Goal: Task Accomplishment & Management: Use online tool/utility

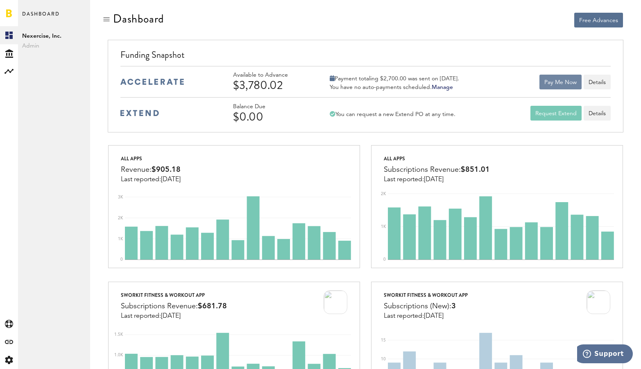
click at [554, 79] on button "Pay Me Now" at bounding box center [561, 82] width 42 height 15
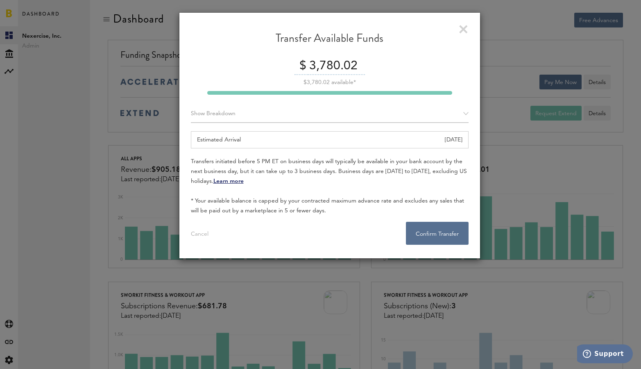
click at [327, 68] on input "3,780.02" at bounding box center [336, 66] width 58 height 17
type input "3700.00"
click at [411, 54] on div "Transfer Available Funds $ 3700.00 $3,780.02 available* Show Breakdown Apple Ap…" at bounding box center [330, 137] width 278 height 213
click at [445, 241] on button "Confirm Transfer . . ." at bounding box center [437, 233] width 63 height 23
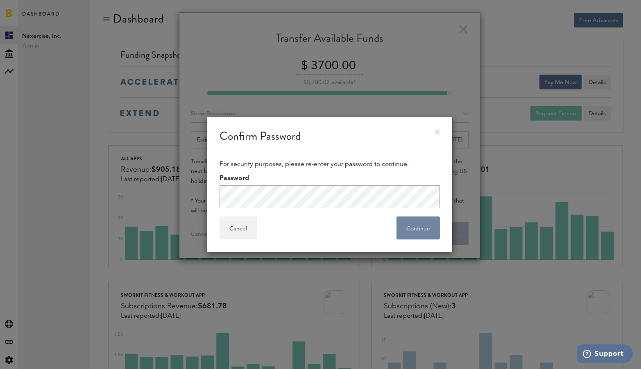
click at [422, 226] on button "Continue" at bounding box center [418, 227] width 43 height 23
